Goal: Transaction & Acquisition: Purchase product/service

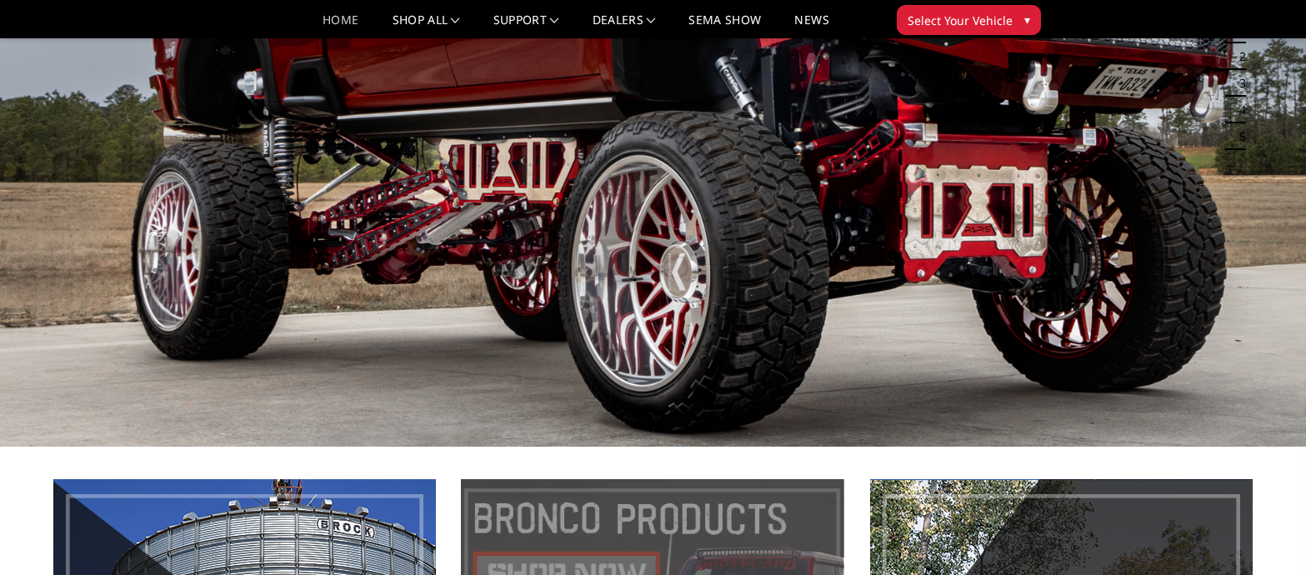
scroll to position [667, 0]
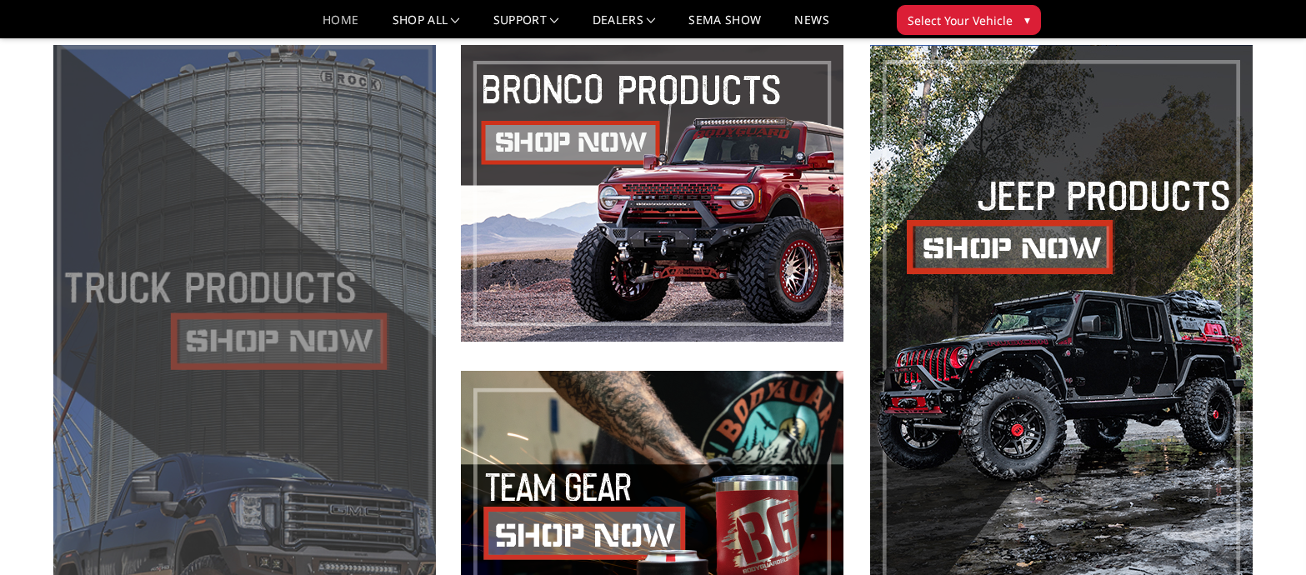
click at [333, 337] on span at bounding box center [244, 356] width 383 height 623
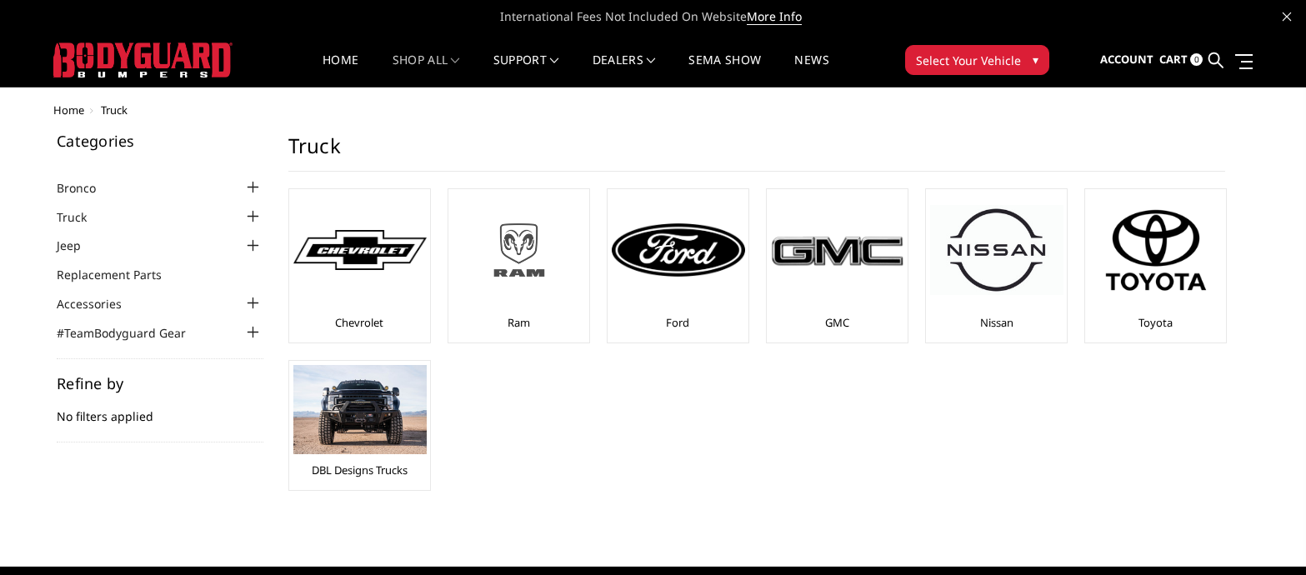
click at [518, 320] on link "Ram" at bounding box center [519, 322] width 23 height 15
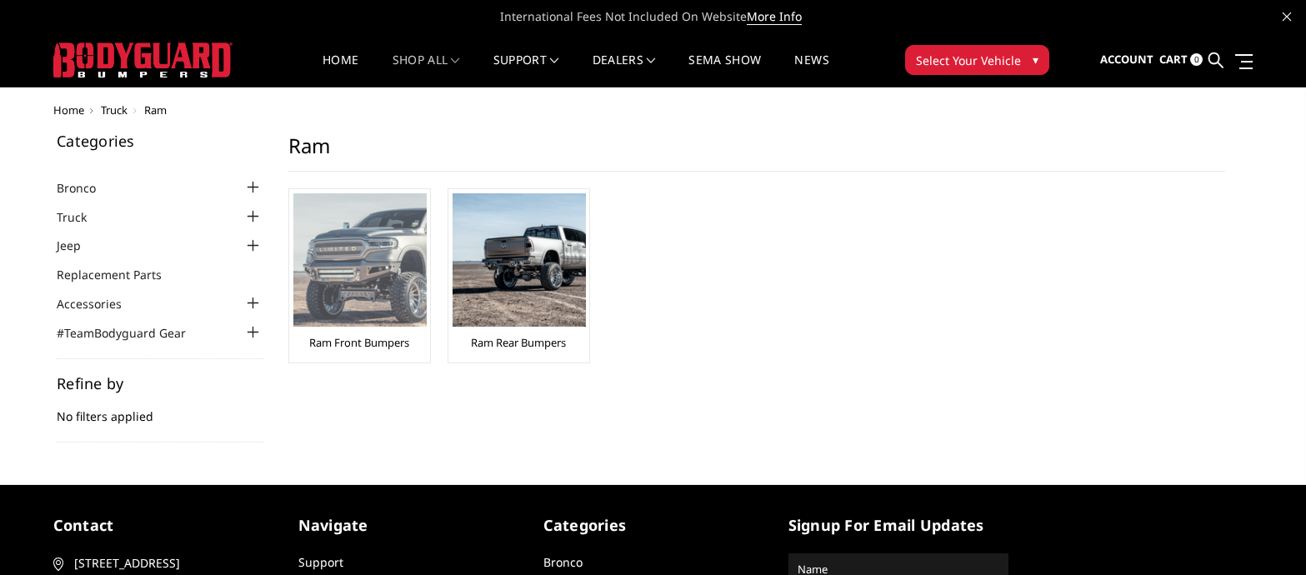
click at [399, 299] on img at bounding box center [359, 259] width 133 height 133
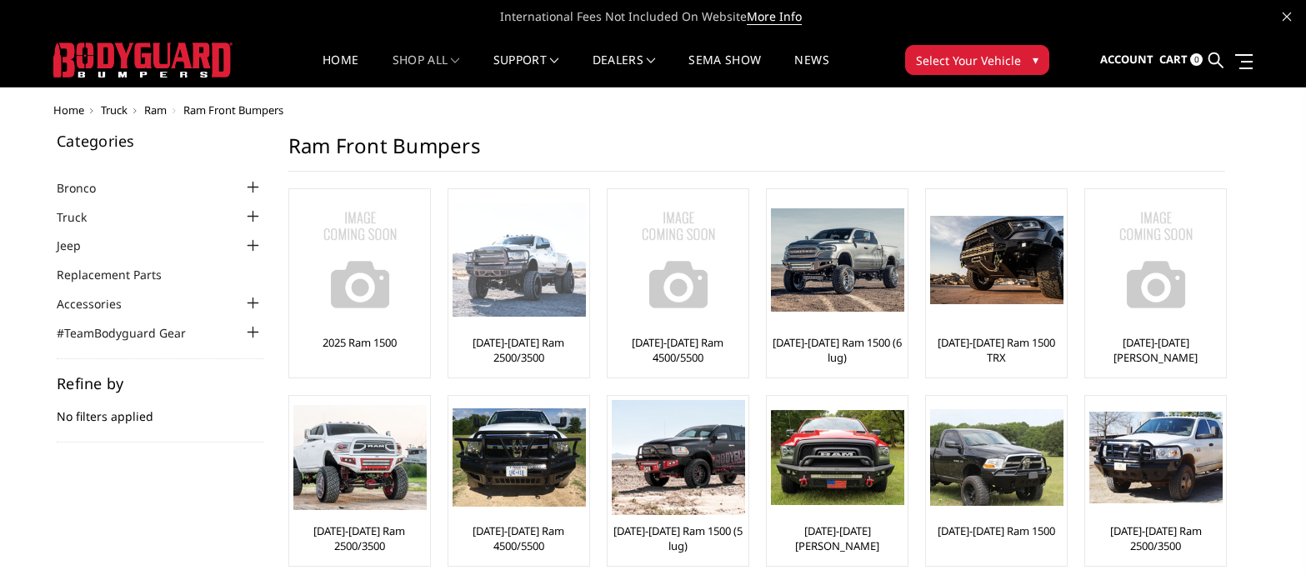
scroll to position [250, 0]
